Goal: Information Seeking & Learning: Learn about a topic

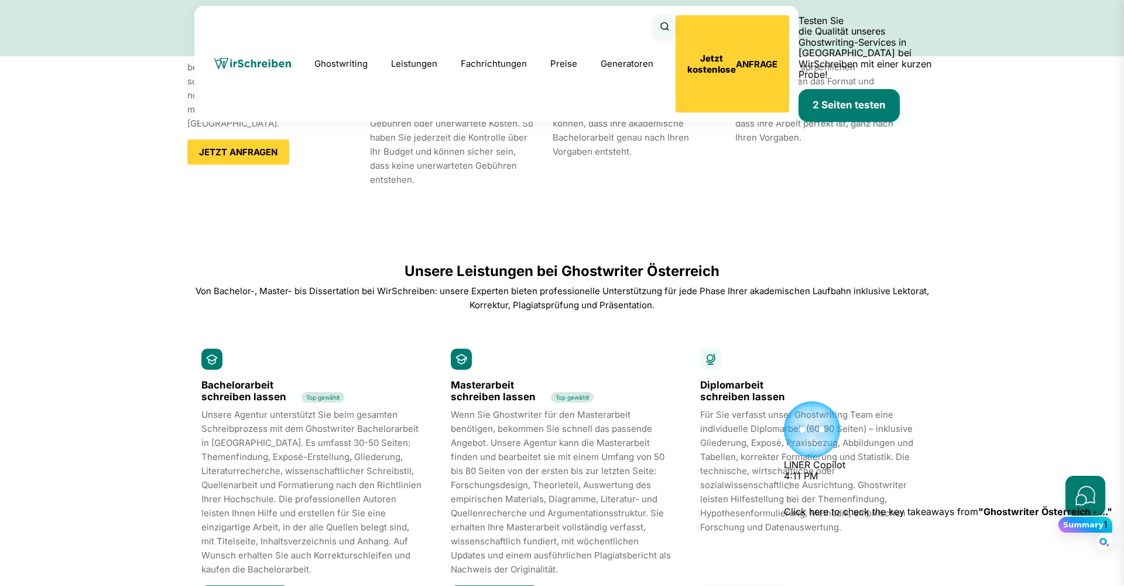
scroll to position [1437, 0]
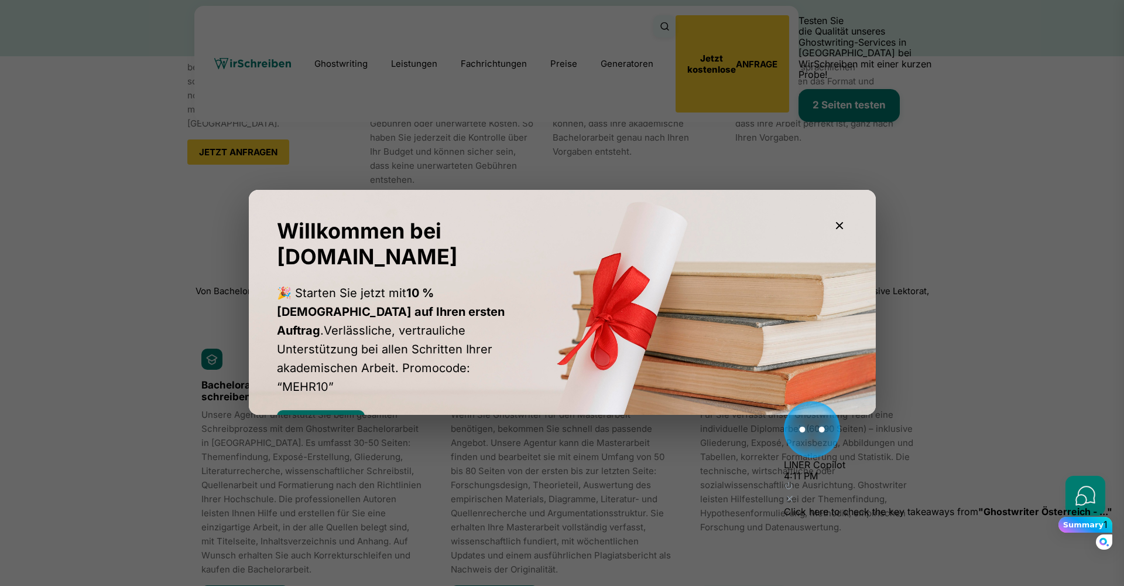
click at [302, 410] on button "Rabatt sichern" at bounding box center [321, 423] width 88 height 26
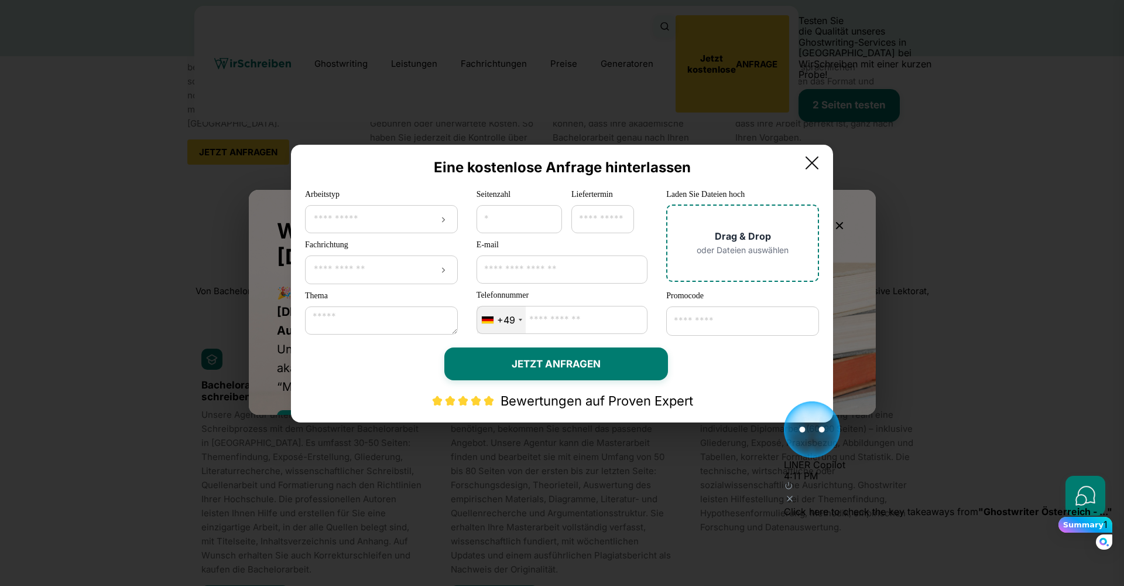
click at [824, 158] on icon at bounding box center [812, 162] width 23 height 23
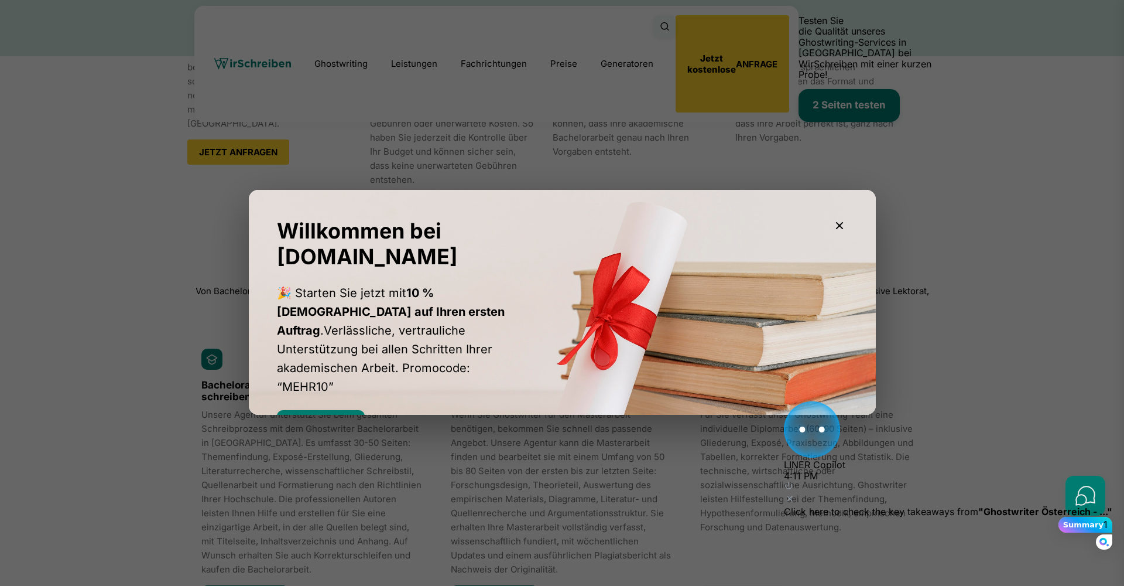
click at [842, 225] on icon "button" at bounding box center [840, 225] width 14 height 14
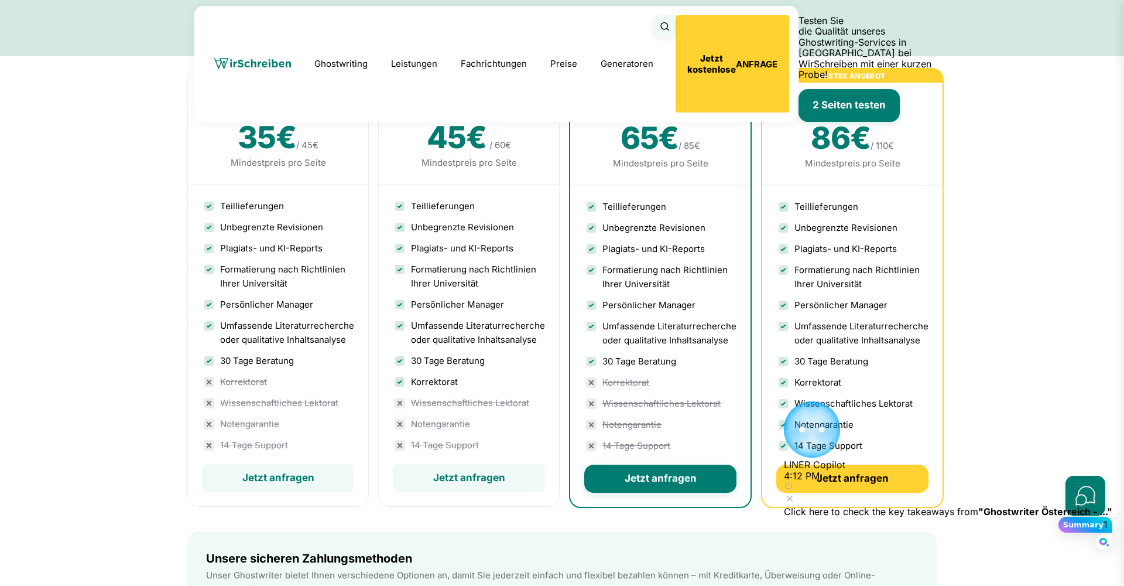
scroll to position [3441, 0]
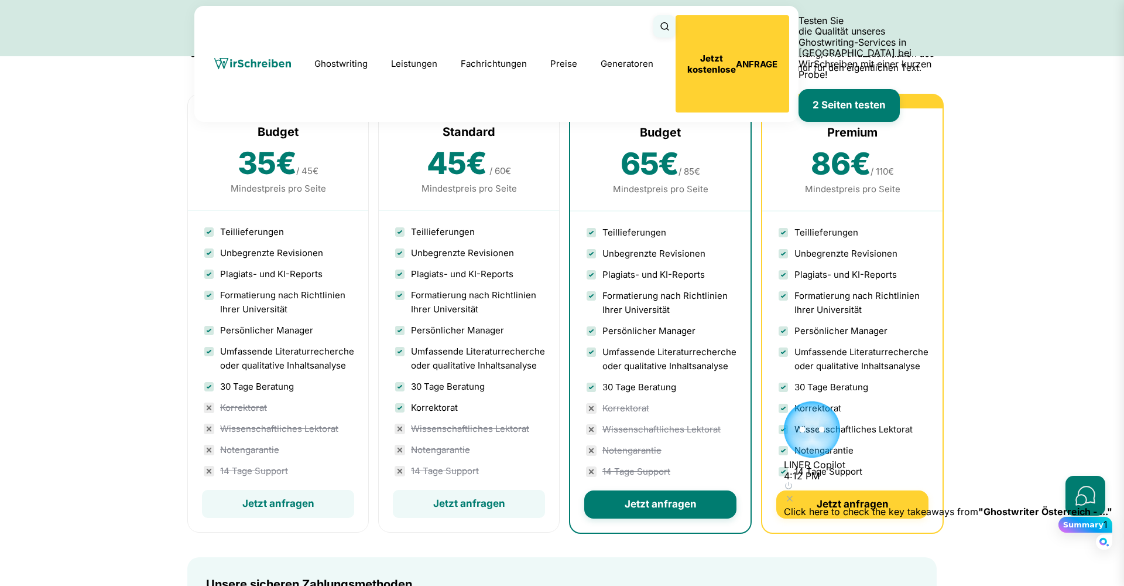
click at [320, 285] on li "Plagiats- und KI-Reports" at bounding box center [278, 274] width 152 height 21
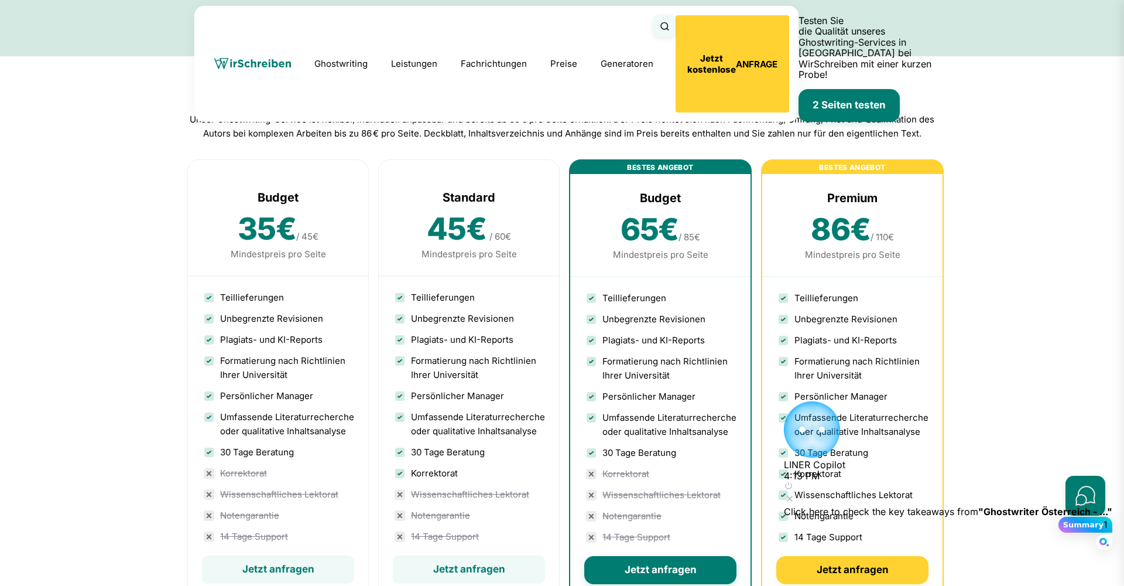
scroll to position [3373, 0]
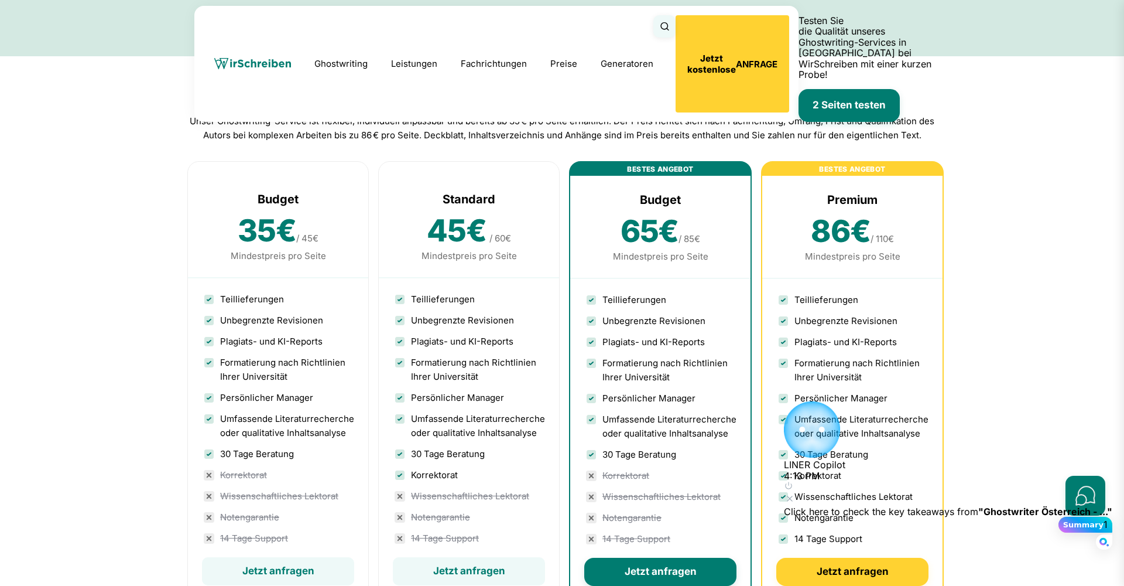
click at [450, 208] on div "Standard" at bounding box center [469, 199] width 152 height 19
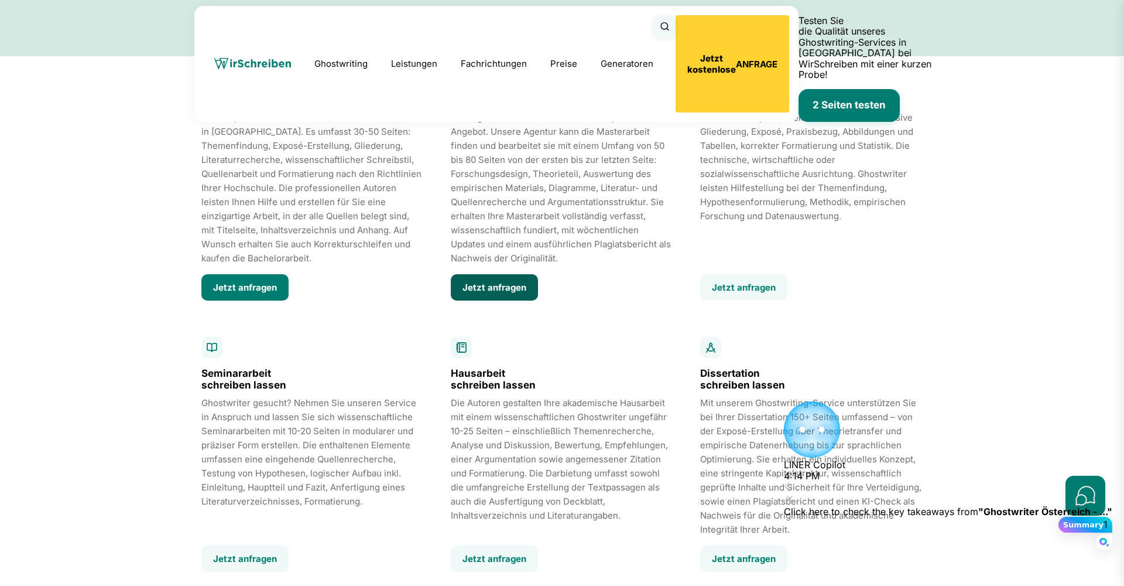
scroll to position [1532, 0]
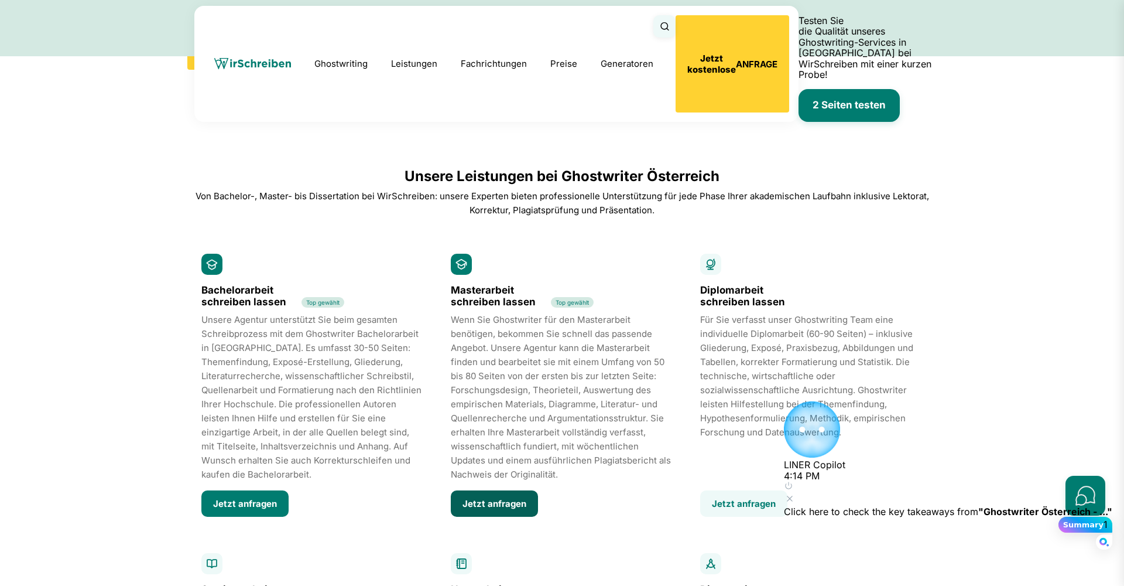
click at [507, 490] on button "Jetzt anfragen" at bounding box center [494, 503] width 87 height 26
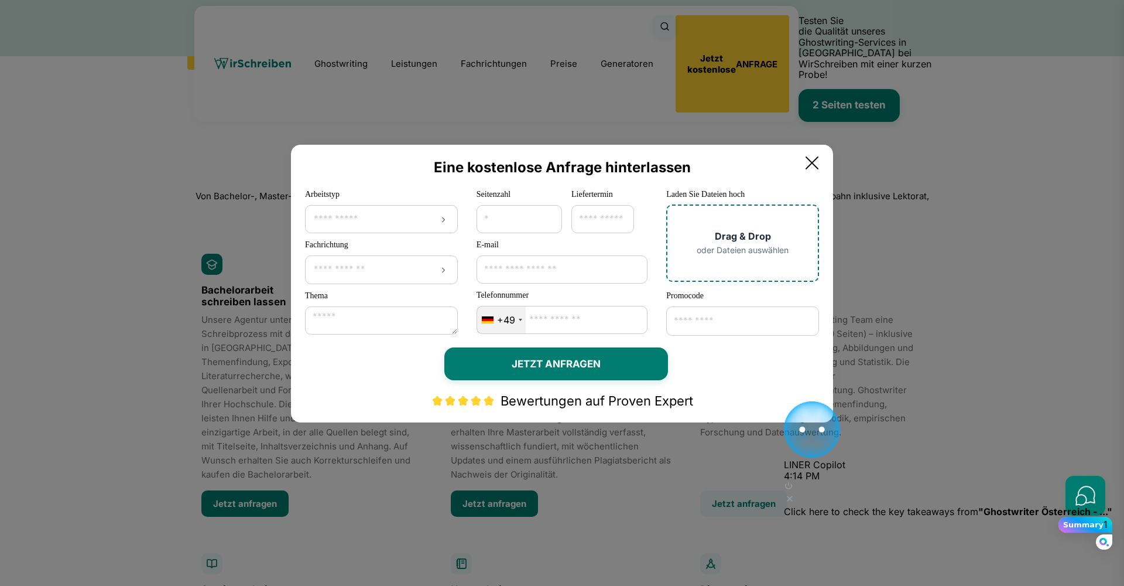
click at [551, 217] on input "*" at bounding box center [520, 219] width 86 height 28
type input "*"
click at [551, 217] on input "*" at bounding box center [520, 219] width 86 height 28
click at [716, 326] on input "Promocode" at bounding box center [742, 320] width 153 height 29
click at [819, 157] on icon at bounding box center [812, 162] width 23 height 23
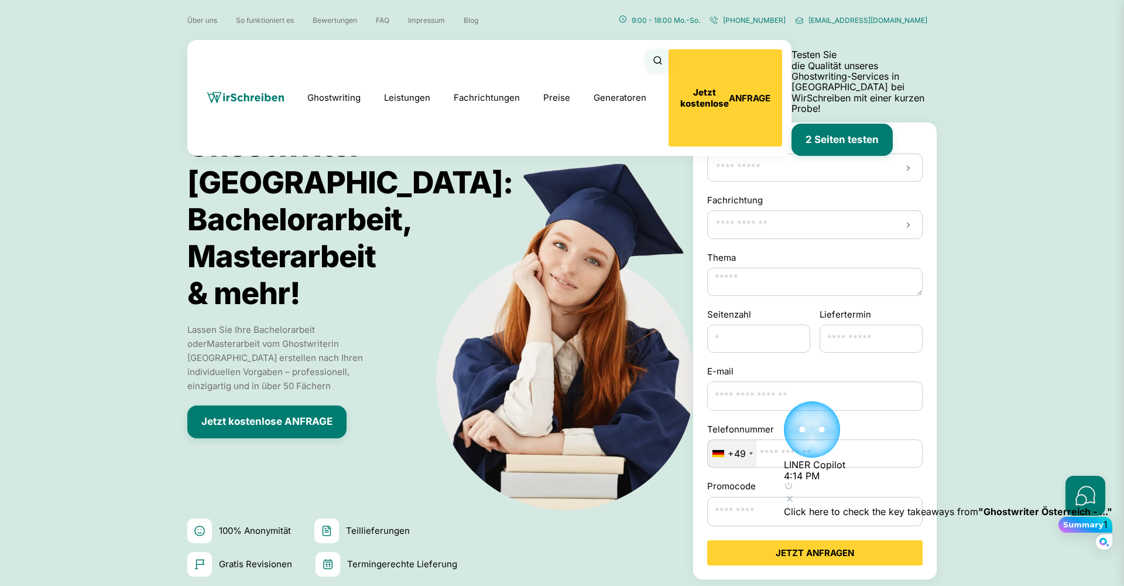
scroll to position [0, 0]
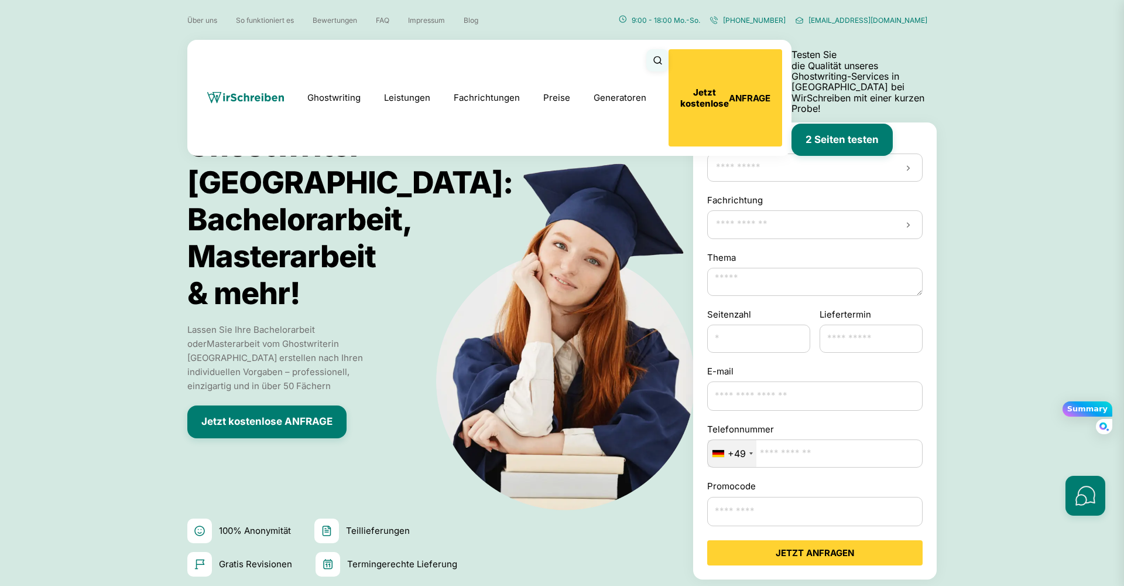
click at [375, 15] on ul "Über uns So funktioniert es Bewertungen FAQ Impressum Blog" at bounding box center [332, 20] width 291 height 12
click at [385, 21] on link "FAQ" at bounding box center [382, 20] width 13 height 9
click at [570, 92] on link "Preise" at bounding box center [557, 97] width 27 height 11
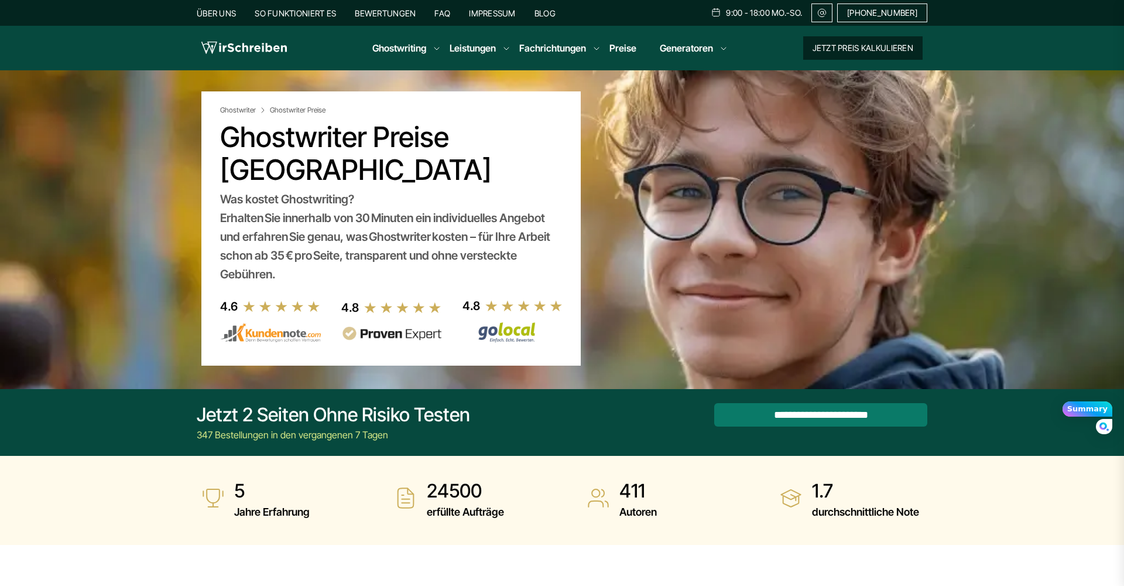
click at [830, 39] on button "Jetzt Preis kalkulieren" at bounding box center [863, 47] width 119 height 23
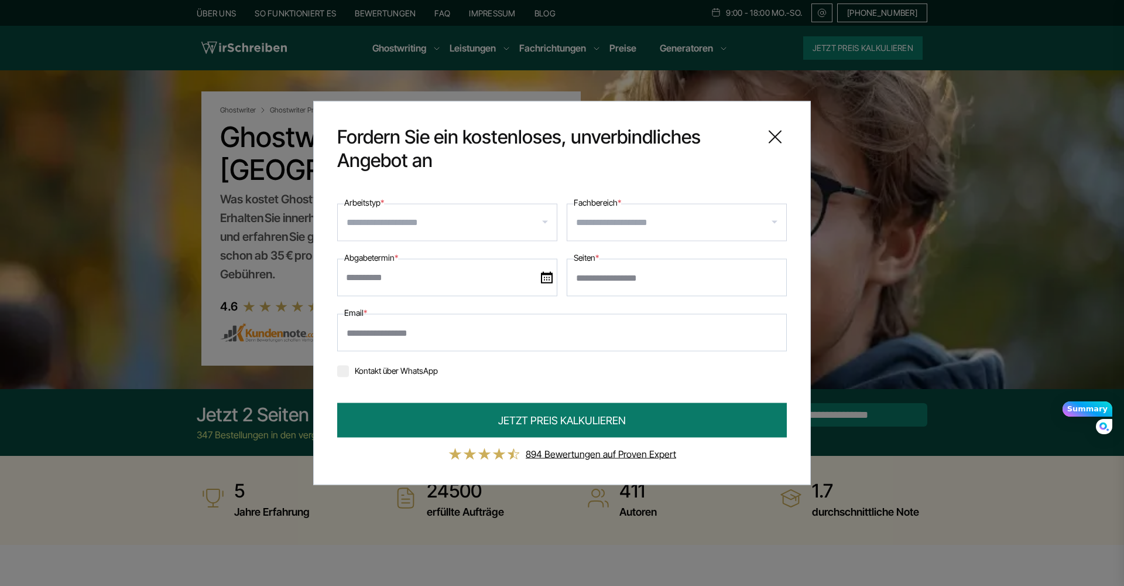
click at [614, 213] on input "Fachbereich *" at bounding box center [681, 222] width 210 height 19
click at [448, 213] on input "Arbeitstyp *" at bounding box center [452, 222] width 210 height 19
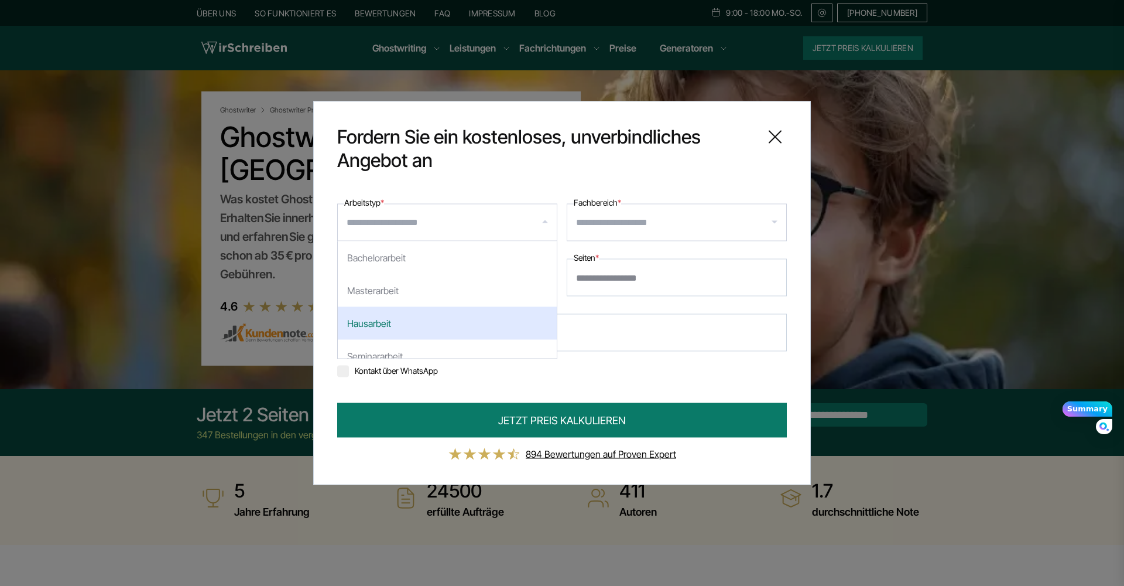
click at [657, 343] on input "Email *" at bounding box center [562, 332] width 450 height 37
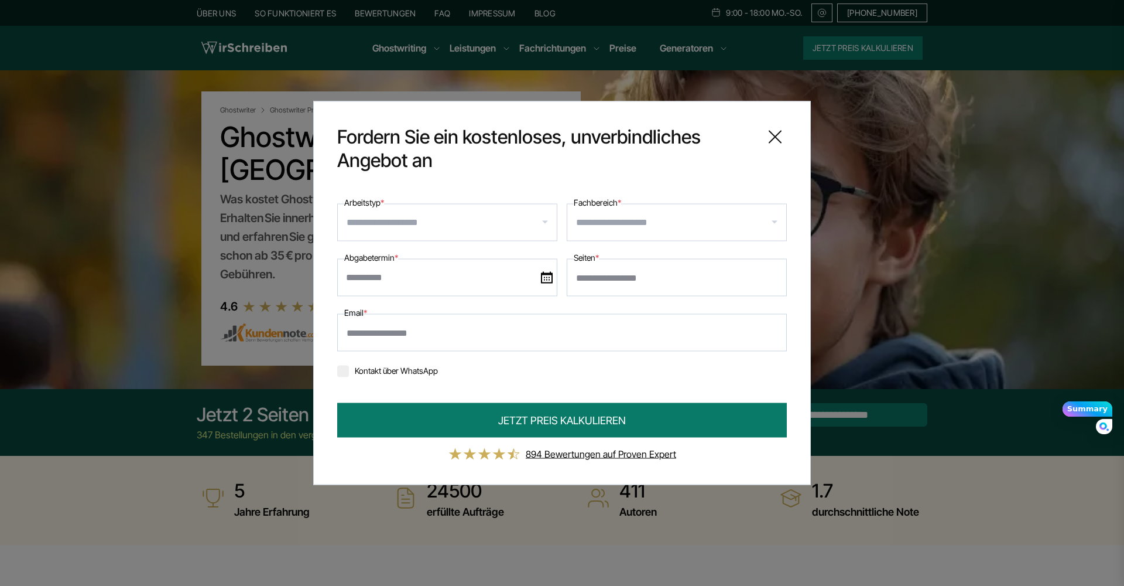
click at [725, 366] on div "Kontakt über WhatsApp" at bounding box center [562, 370] width 450 height 19
click at [782, 137] on icon at bounding box center [775, 136] width 23 height 23
